Goal: Transaction & Acquisition: Purchase product/service

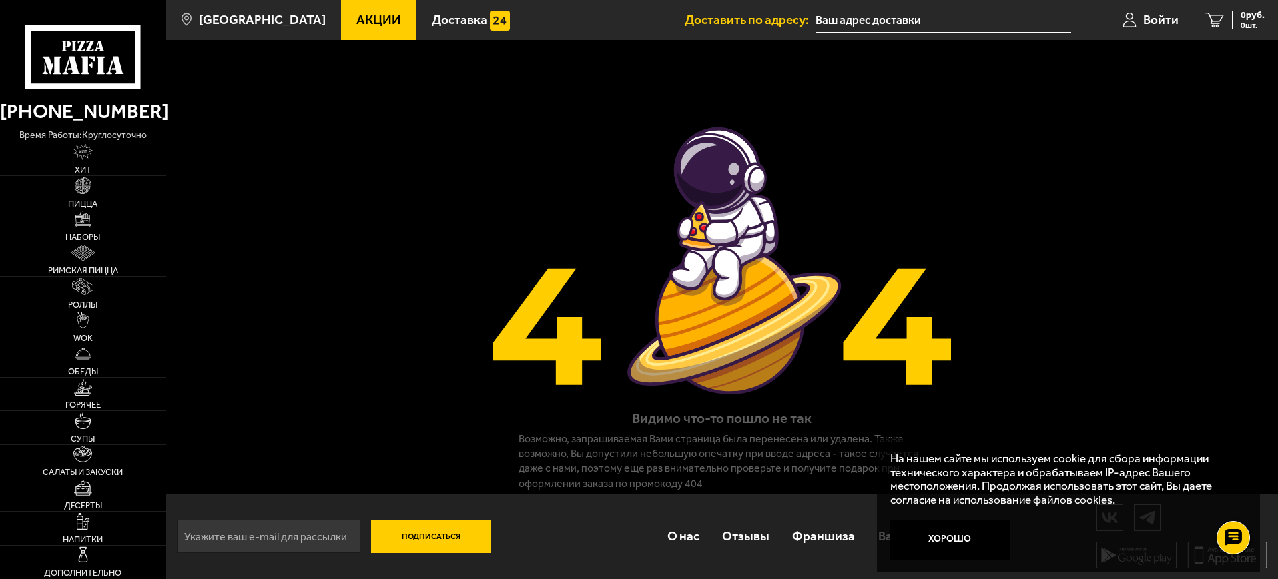
scroll to position [32, 0]
click at [45, 209] on link "Пицца" at bounding box center [83, 192] width 166 height 33
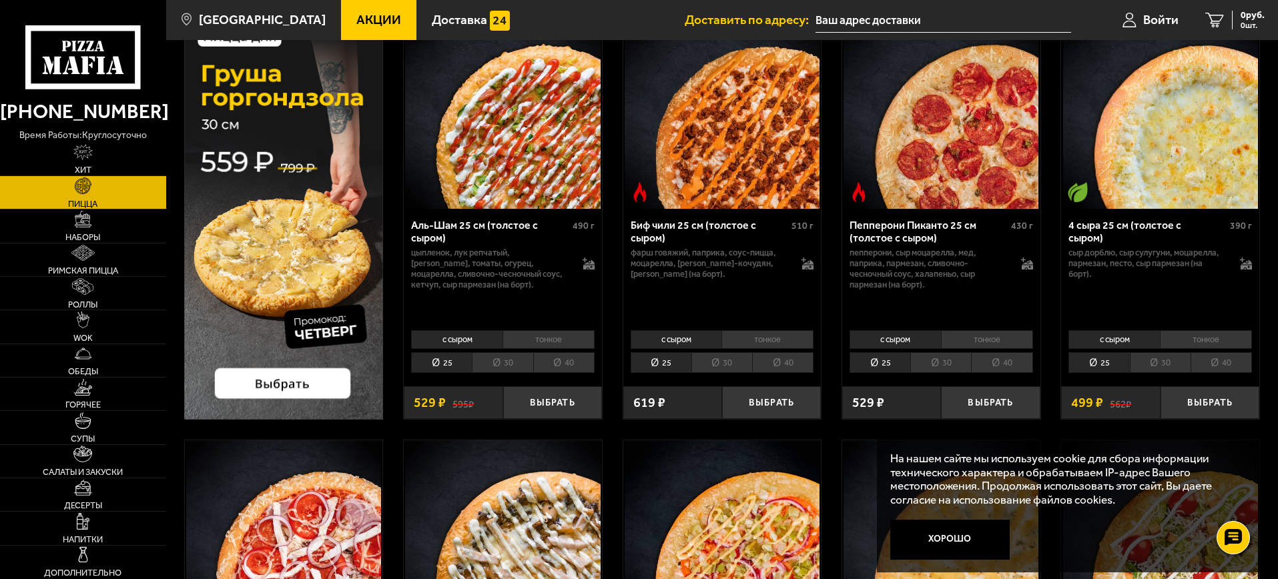
scroll to position [167, 0]
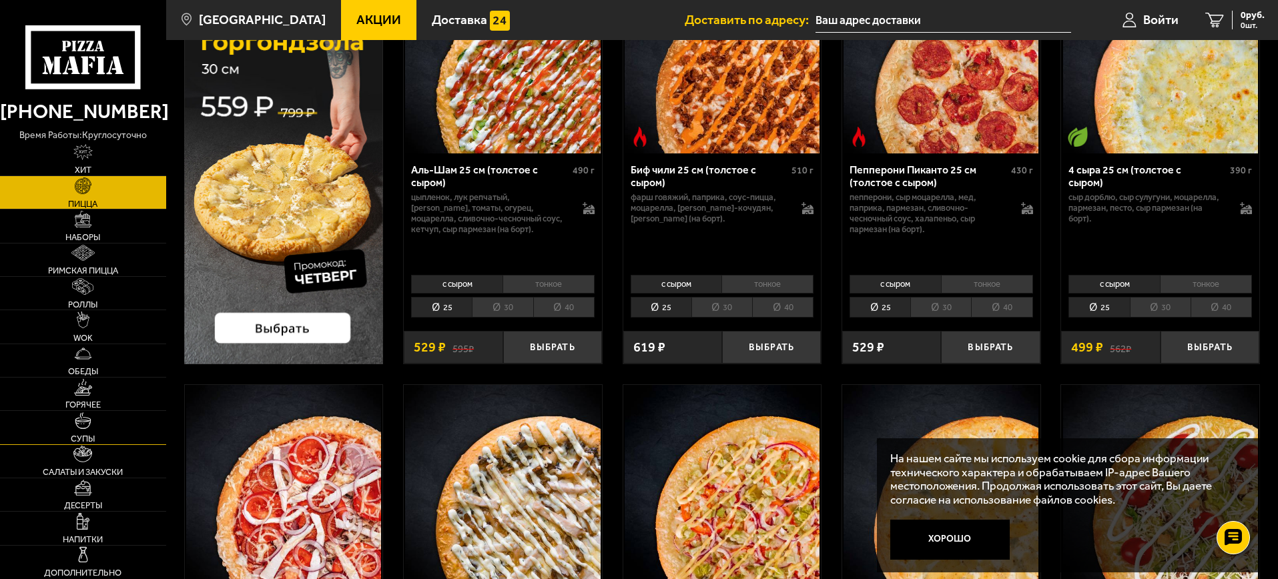
click at [137, 444] on link "Супы" at bounding box center [83, 427] width 166 height 33
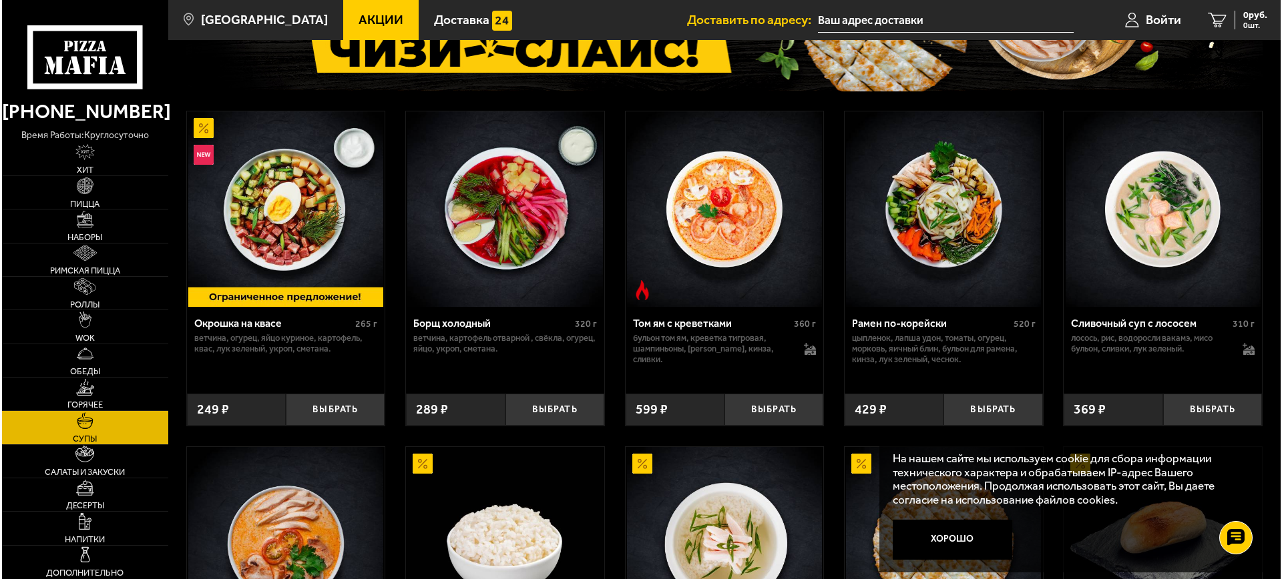
scroll to position [538, 0]
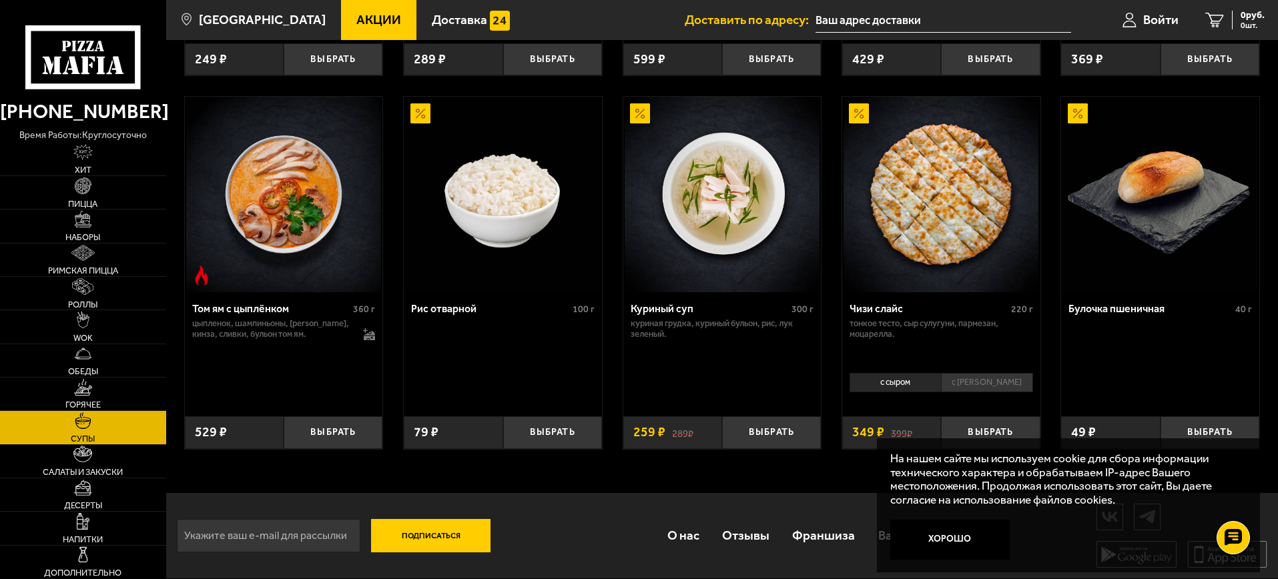
click at [641, 250] on img at bounding box center [722, 194] width 195 height 195
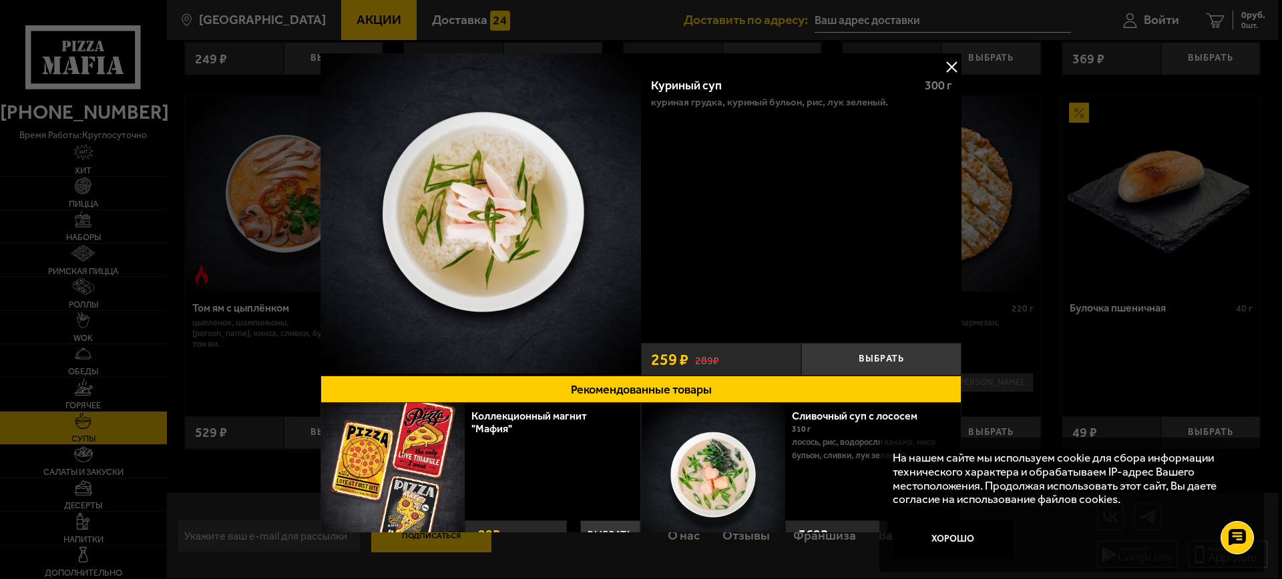
scroll to position [38, 0]
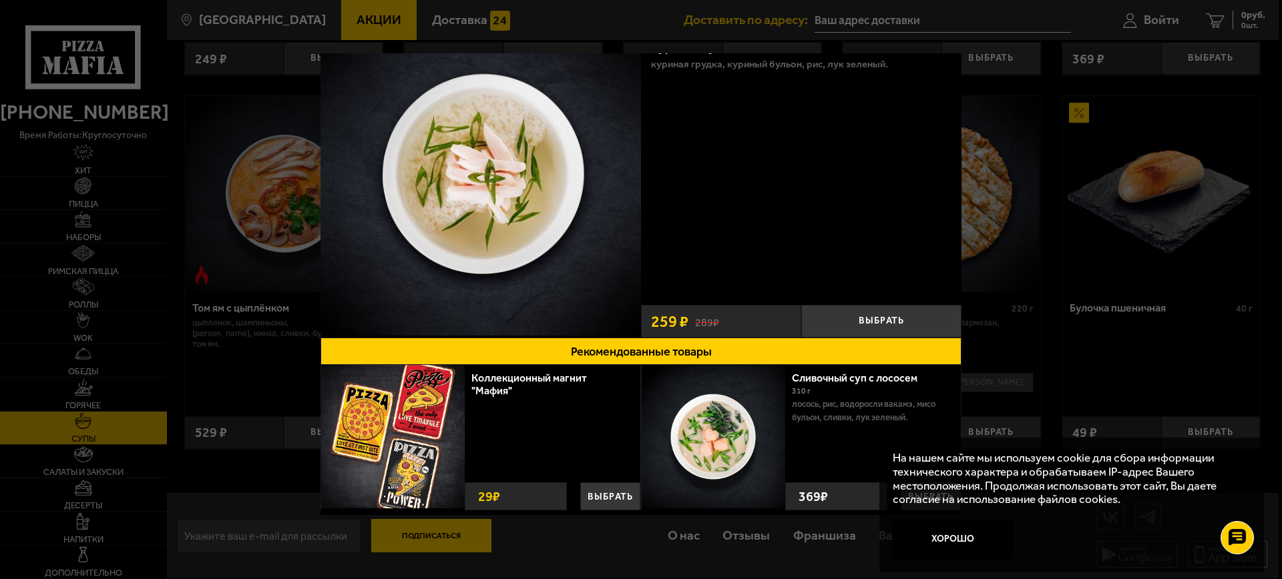
click at [269, 21] on div at bounding box center [641, 289] width 1282 height 579
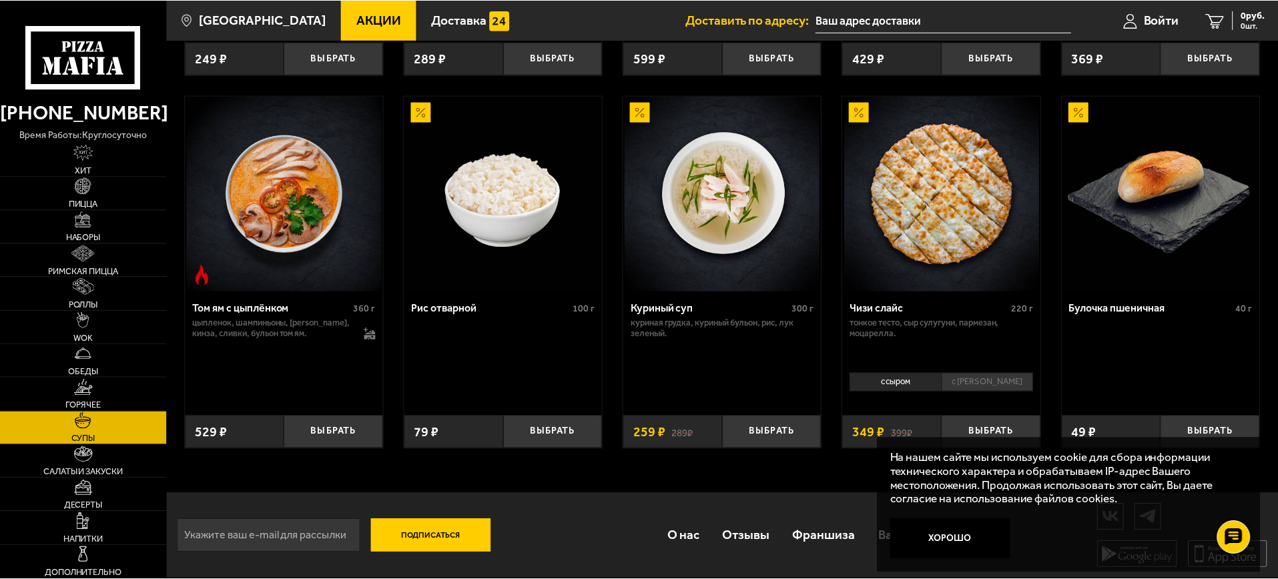
scroll to position [560, 0]
